Goal: Use online tool/utility: Utilize a website feature to perform a specific function

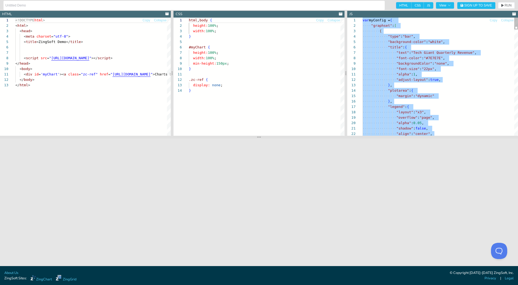
scroll to position [16, 6]
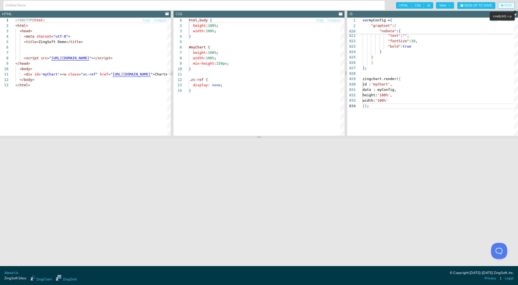
click at [506, 6] on span "RUN" at bounding box center [508, 5] width 7 height 3
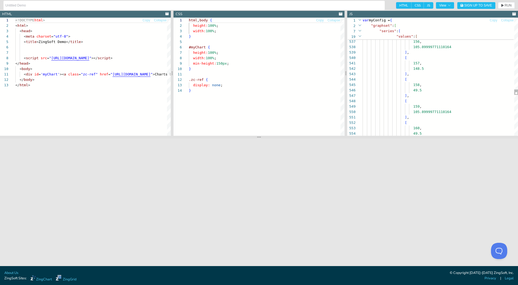
click at [359, 31] on div at bounding box center [360, 30] width 5 height 5
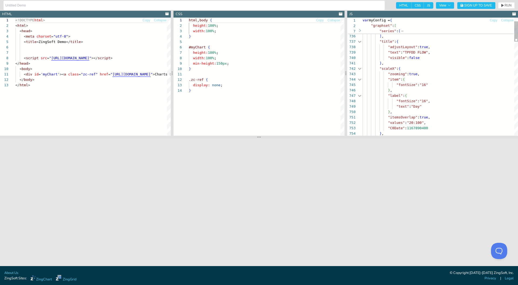
click at [360, 41] on div at bounding box center [359, 41] width 7 height 5
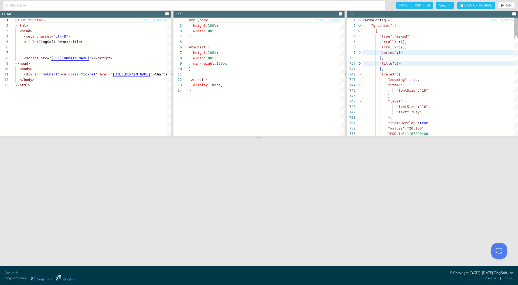
scroll to position [16, 6]
click at [361, 52] on div at bounding box center [359, 52] width 7 height 5
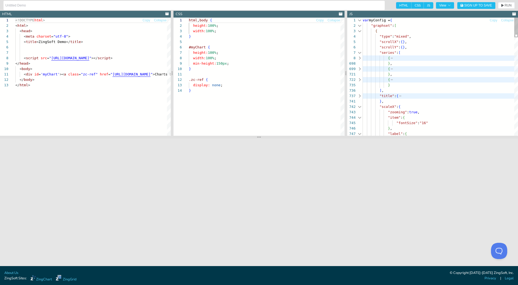
click at [360, 58] on div at bounding box center [359, 57] width 7 height 5
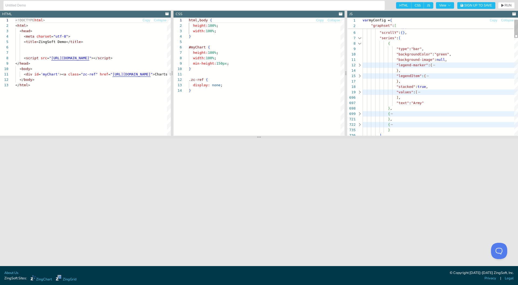
click at [360, 92] on div at bounding box center [359, 91] width 7 height 5
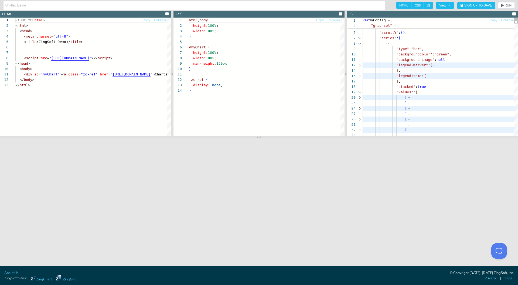
click at [360, 97] on div at bounding box center [359, 97] width 7 height 5
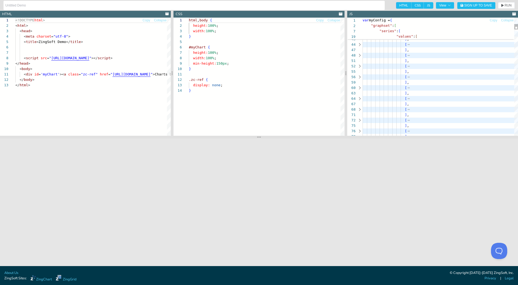
click at [360, 88] on div at bounding box center [359, 87] width 7 height 5
click at [360, 109] on div at bounding box center [359, 109] width 7 height 5
click at [360, 54] on div at bounding box center [359, 54] width 7 height 5
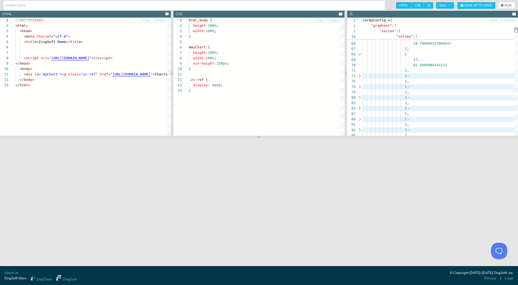
click at [360, 73] on div at bounding box center [359, 75] width 7 height 5
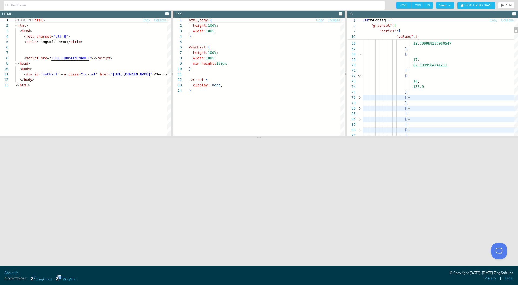
click at [360, 108] on div at bounding box center [359, 108] width 7 height 5
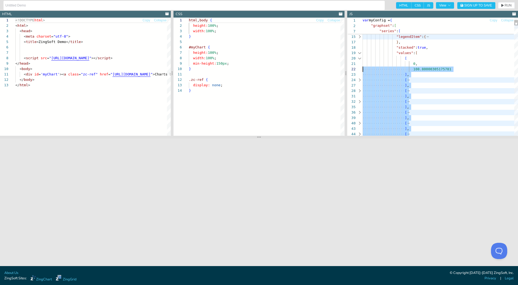
scroll to position [38, 0]
drag, startPoint x: 414, startPoint y: 103, endPoint x: 358, endPoint y: 56, distance: 72.5
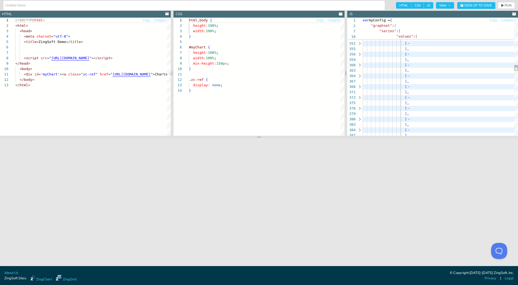
click at [360, 119] on div at bounding box center [359, 118] width 7 height 5
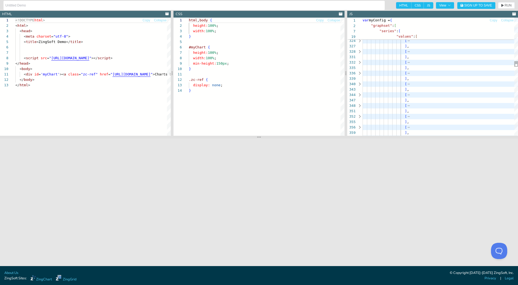
click at [359, 51] on div at bounding box center [359, 51] width 7 height 5
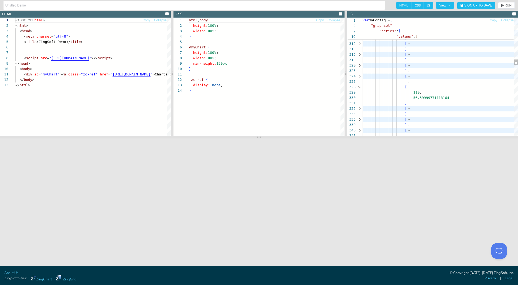
click at [360, 55] on div at bounding box center [359, 54] width 7 height 5
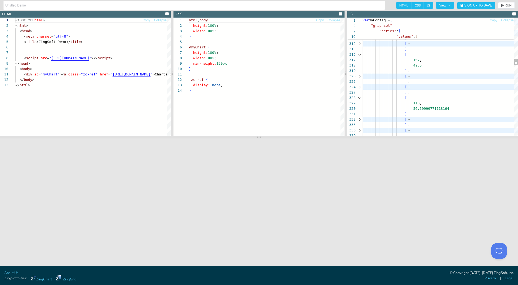
click at [360, 76] on div at bounding box center [359, 75] width 7 height 5
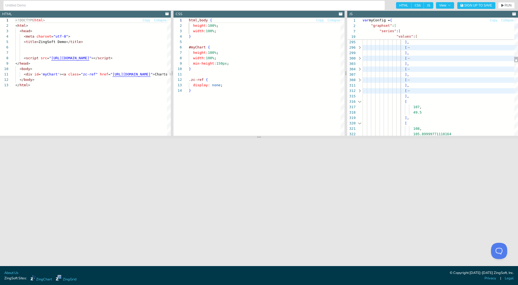
click at [360, 68] on div at bounding box center [359, 68] width 7 height 5
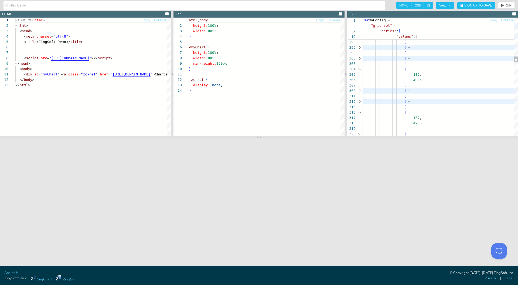
click at [360, 47] on div at bounding box center [359, 47] width 7 height 5
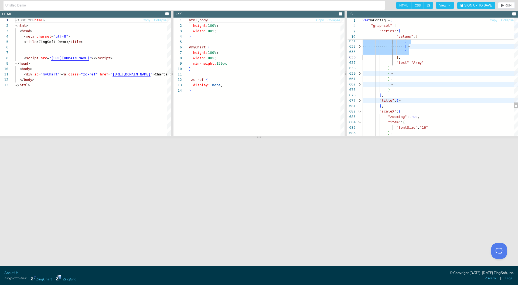
drag, startPoint x: 404, startPoint y: 69, endPoint x: 413, endPoint y: 53, distance: 18.4
click at [360, 74] on div at bounding box center [359, 74] width 7 height 5
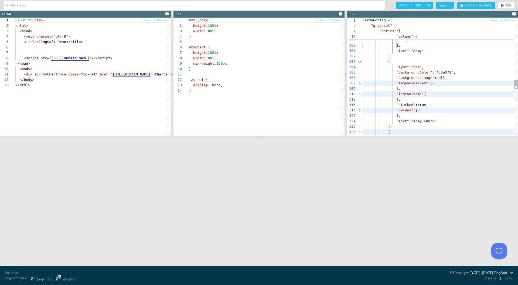
click at [360, 110] on div at bounding box center [359, 109] width 7 height 5
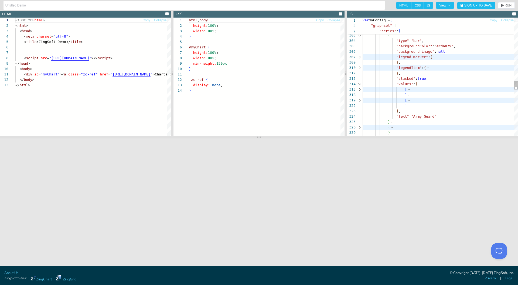
click at [359, 89] on div at bounding box center [359, 89] width 7 height 5
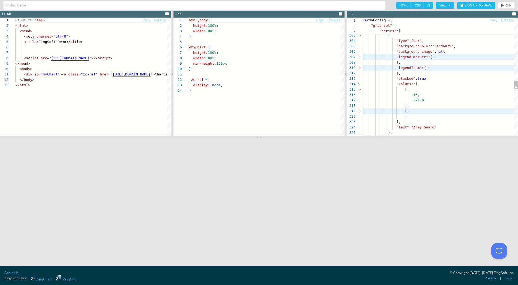
click at [360, 110] on div at bounding box center [359, 110] width 7 height 5
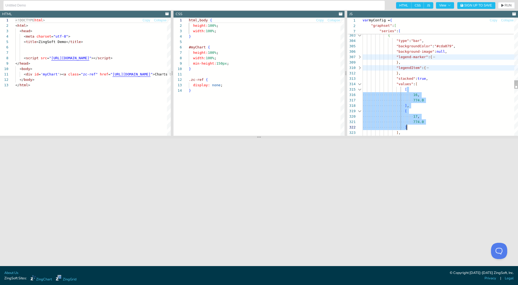
scroll to position [22, 44]
drag, startPoint x: 413, startPoint y: 90, endPoint x: 413, endPoint y: 125, distance: 35.4
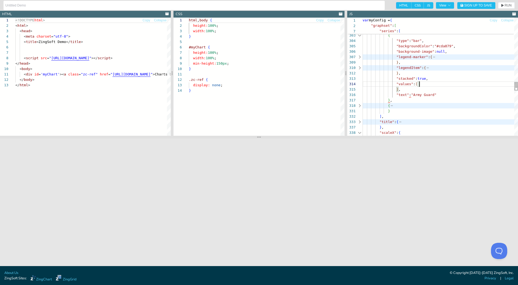
scroll to position [16, 57]
click at [360, 106] on div at bounding box center [359, 105] width 7 height 5
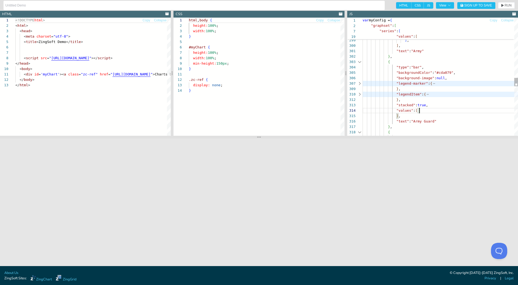
click at [360, 62] on div at bounding box center [359, 61] width 7 height 5
type textarea "], ], "text": "Army" }, { "type": "bar", "backgroundColor": "#cda079", "backgro…"
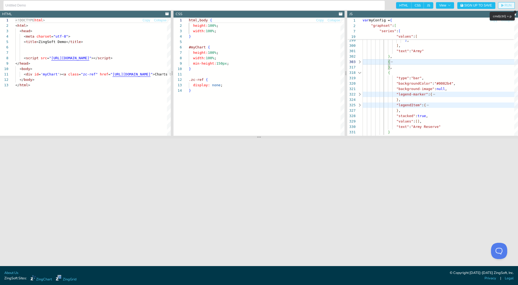
click at [508, 5] on span "RUN" at bounding box center [508, 5] width 7 height 3
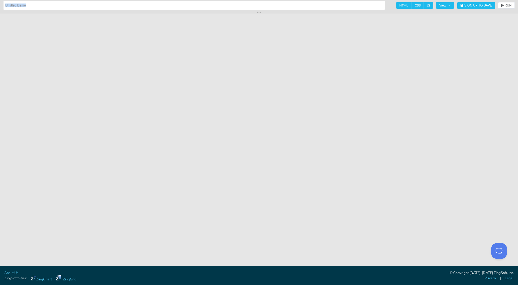
drag, startPoint x: 259, startPoint y: 138, endPoint x: 255, endPoint y: -6, distance: 144.2
click at [255, 0] on html "Reminder: Complete your profile to help us better serve you! [Warning: Not Fork…" at bounding box center [259, 142] width 518 height 285
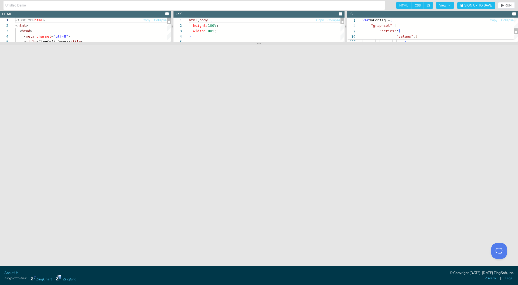
drag, startPoint x: 257, startPoint y: 14, endPoint x: 258, endPoint y: 63, distance: 49.4
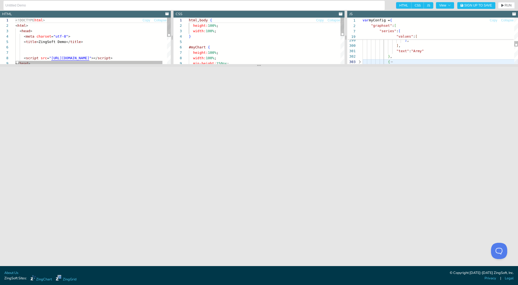
drag, startPoint x: 258, startPoint y: 43, endPoint x: 258, endPoint y: 66, distance: 22.1
click at [258, 66] on icon at bounding box center [259, 65] width 4 height 4
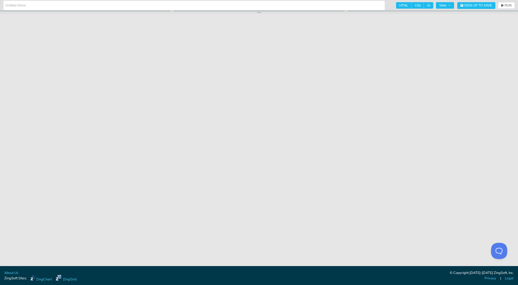
drag, startPoint x: 258, startPoint y: 65, endPoint x: 260, endPoint y: 12, distance: 52.9
click at [260, 12] on icon at bounding box center [259, 12] width 4 height 4
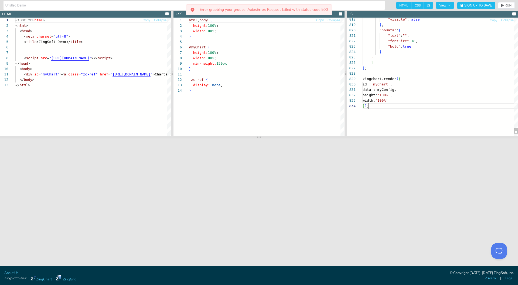
scroll to position [16, 6]
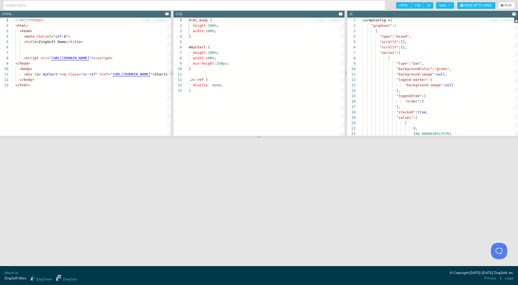
click at [515, 18] on div at bounding box center [517, 20] width 4 height 5
click at [360, 52] on div at bounding box center [359, 52] width 7 height 5
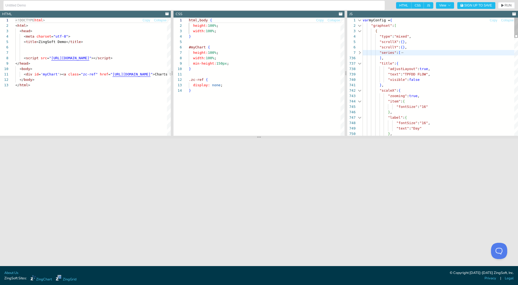
click at [361, 64] on div at bounding box center [359, 63] width 7 height 5
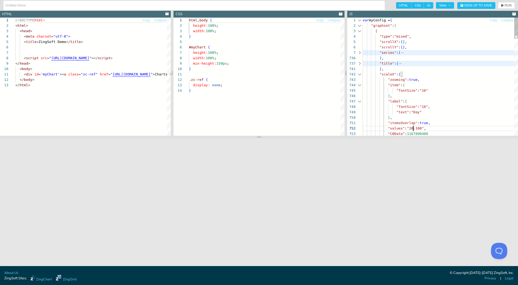
drag, startPoint x: 413, startPoint y: 128, endPoint x: 419, endPoint y: 128, distance: 5.7
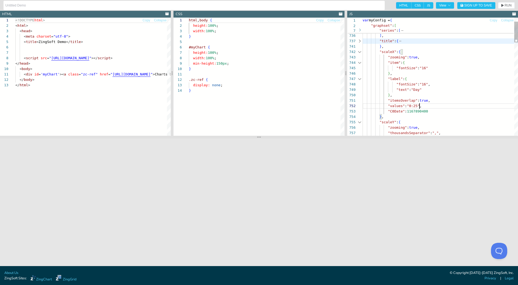
scroll to position [0, 59]
type textarea ""values": "0:250", "C0Date": 1167890400 }, "scaleY": { "zooming": true, "thousa…"
click at [505, 5] on span "RUN" at bounding box center [508, 5] width 7 height 3
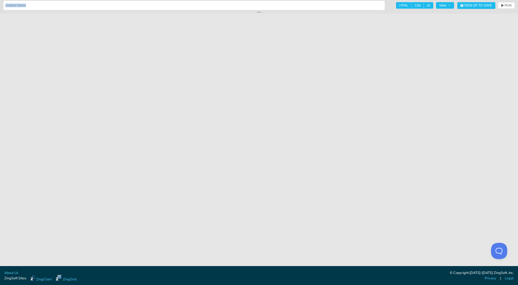
drag, startPoint x: 260, startPoint y: 137, endPoint x: 257, endPoint y: -10, distance: 147.7
click at [257, 0] on html "Reminder: Complete your profile to help us better serve you! [Warning: Not Fork…" at bounding box center [259, 142] width 518 height 285
drag, startPoint x: 258, startPoint y: 12, endPoint x: 258, endPoint y: 35, distance: 22.7
click at [256, 13] on section at bounding box center [259, 12] width 518 height 3
click at [258, 13] on icon at bounding box center [259, 12] width 4 height 4
